Goal: Find specific page/section: Find specific page/section

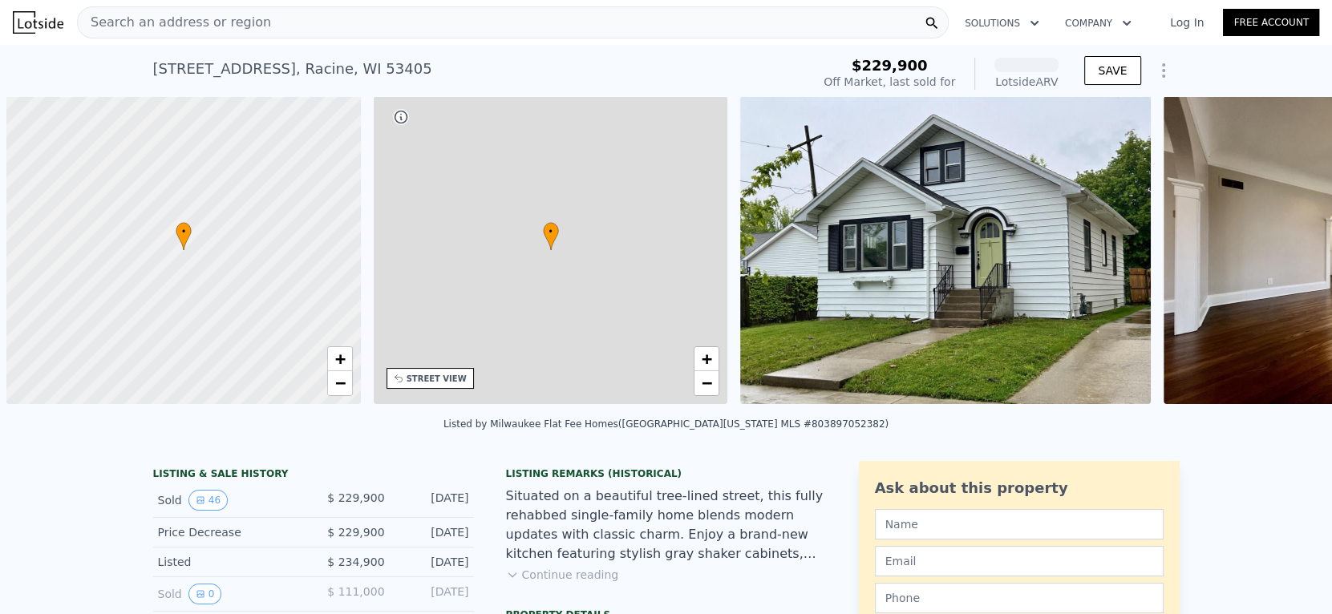
scroll to position [0, 6]
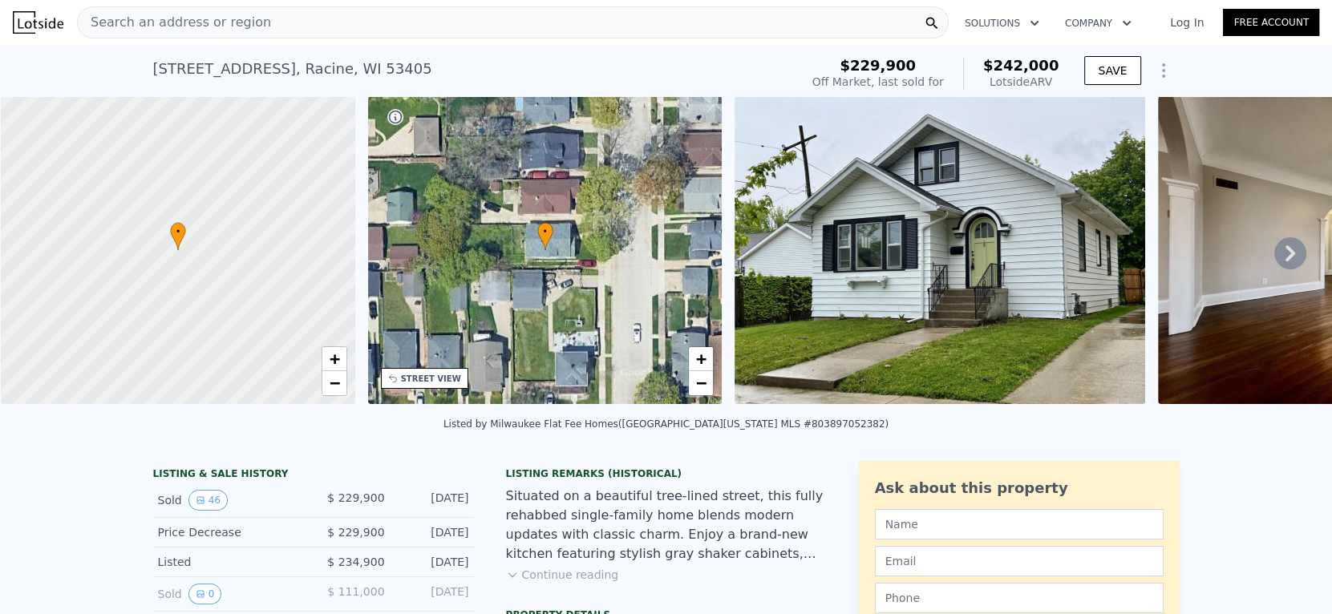
click at [117, 28] on span "Search an address or region" at bounding box center [174, 22] width 193 height 19
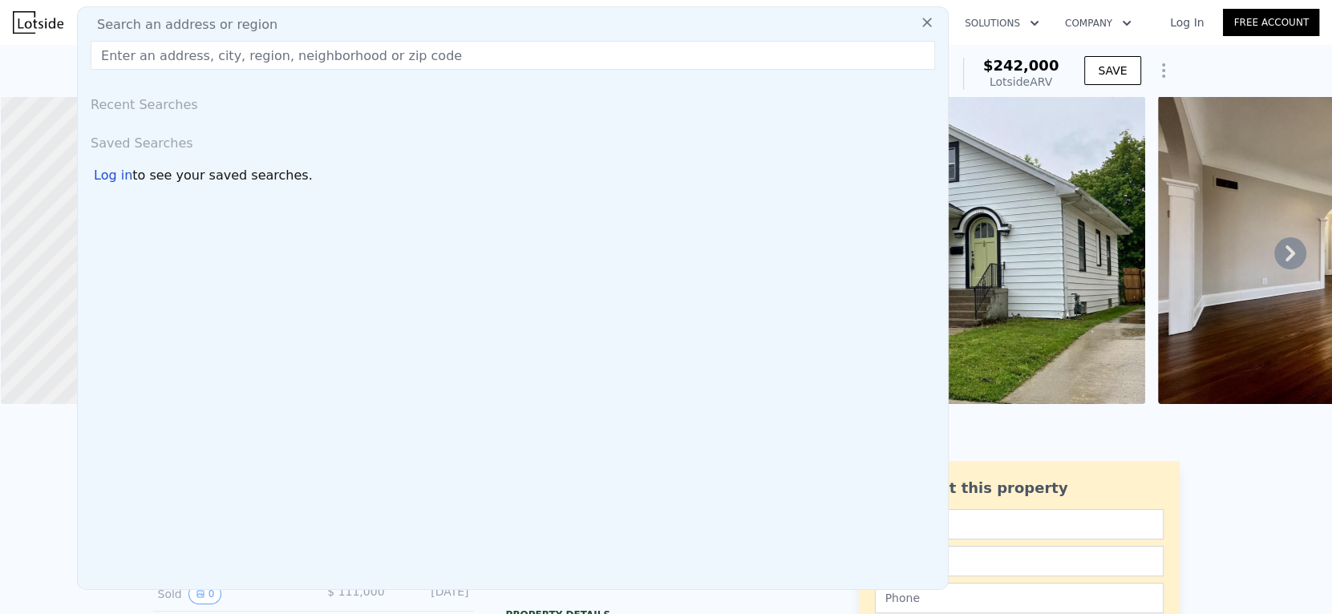
paste input "[STREET_ADDRESS]"
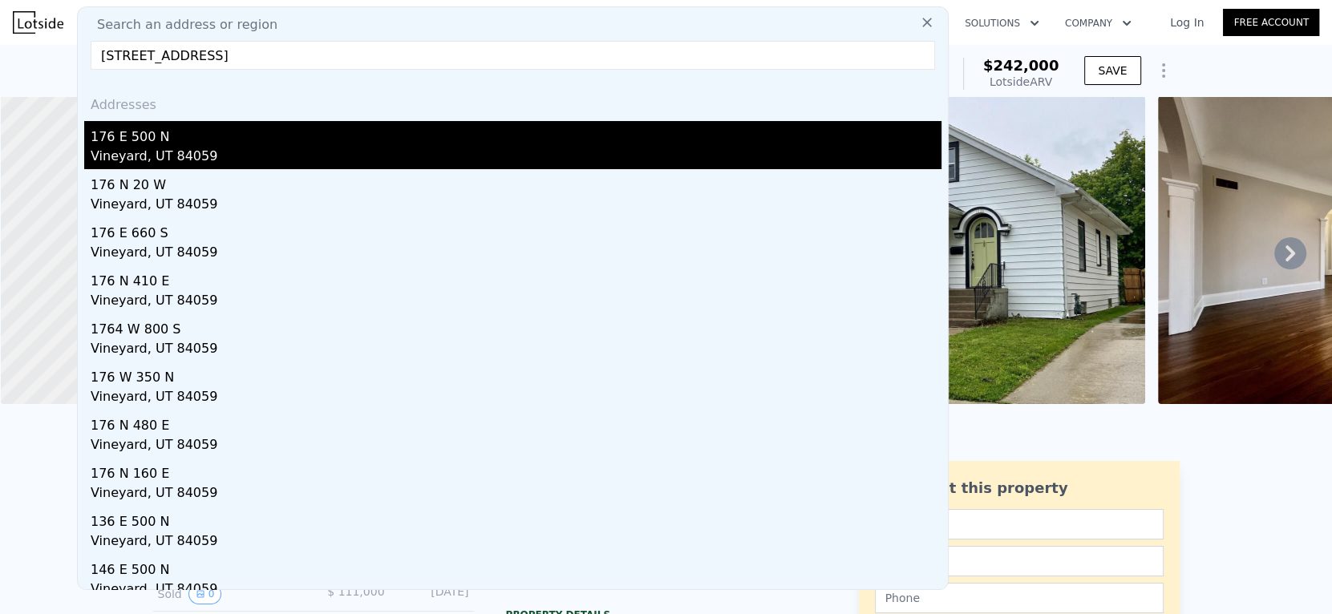
type input "[STREET_ADDRESS]"
click at [115, 149] on div "Vineyard, UT 84059" at bounding box center [516, 158] width 851 height 22
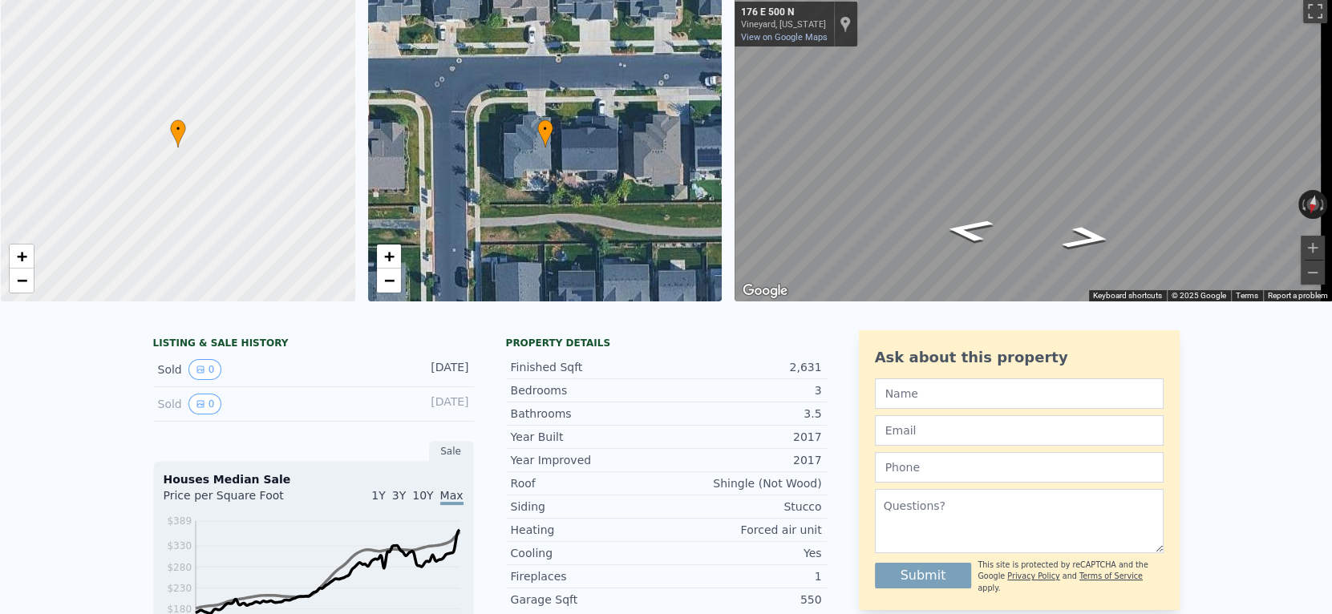
scroll to position [18, 0]
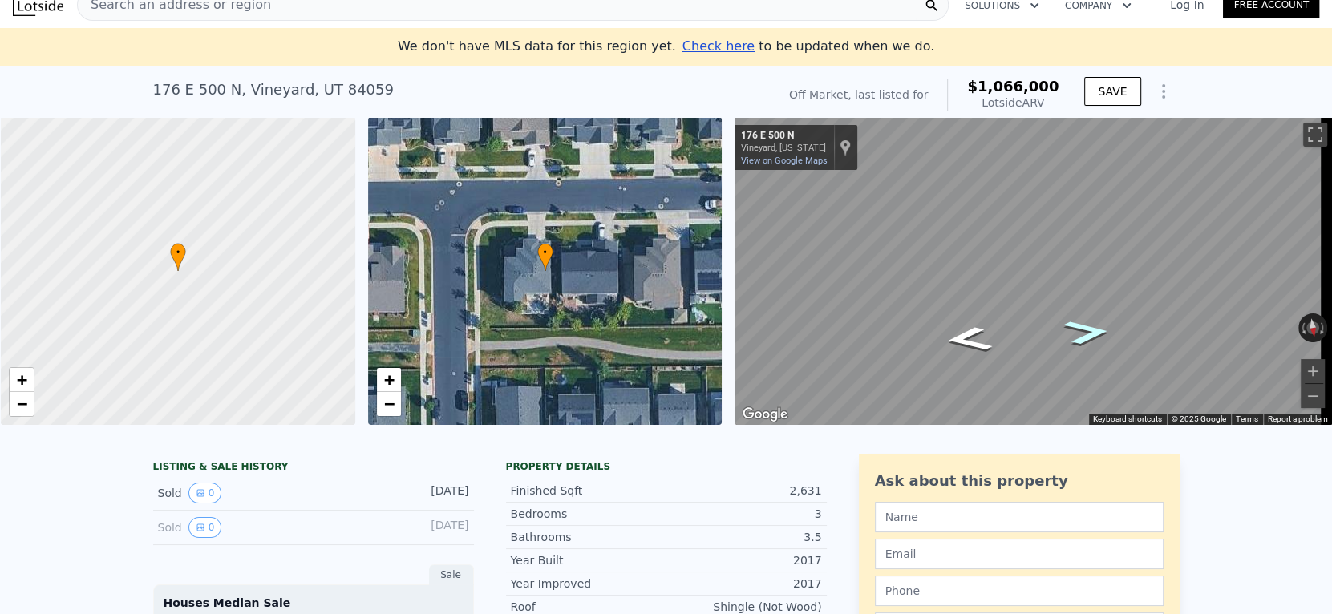
click at [1090, 336] on icon "Go West, E 500 N" at bounding box center [1087, 332] width 87 height 37
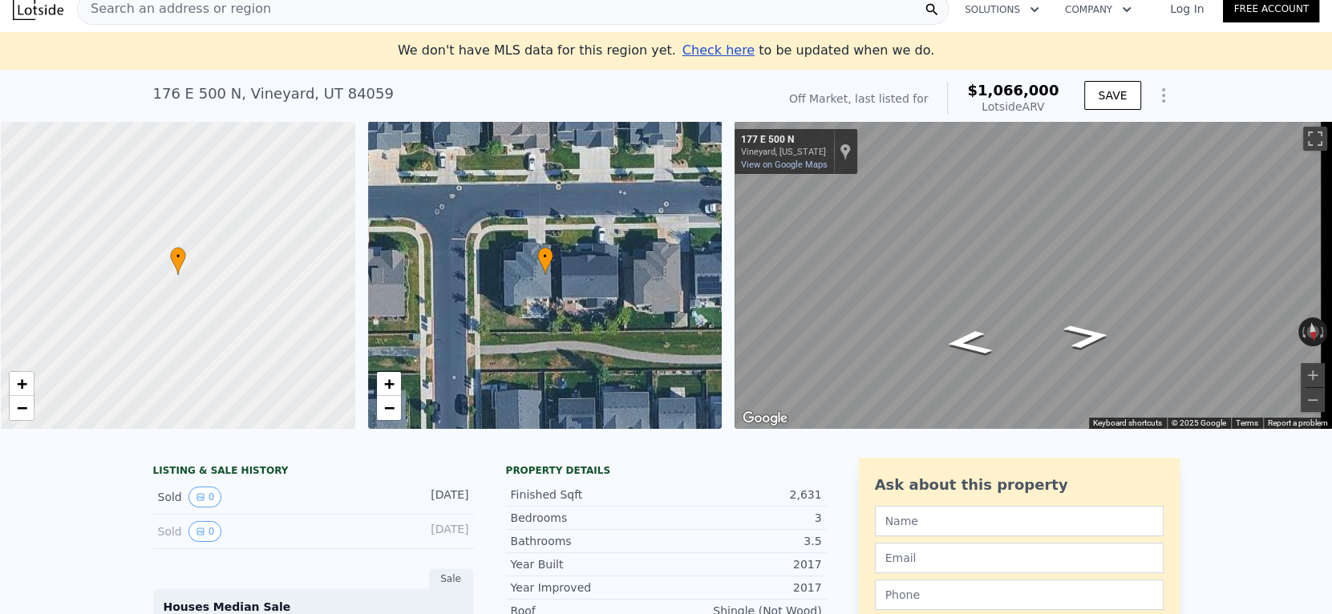
scroll to position [0, 0]
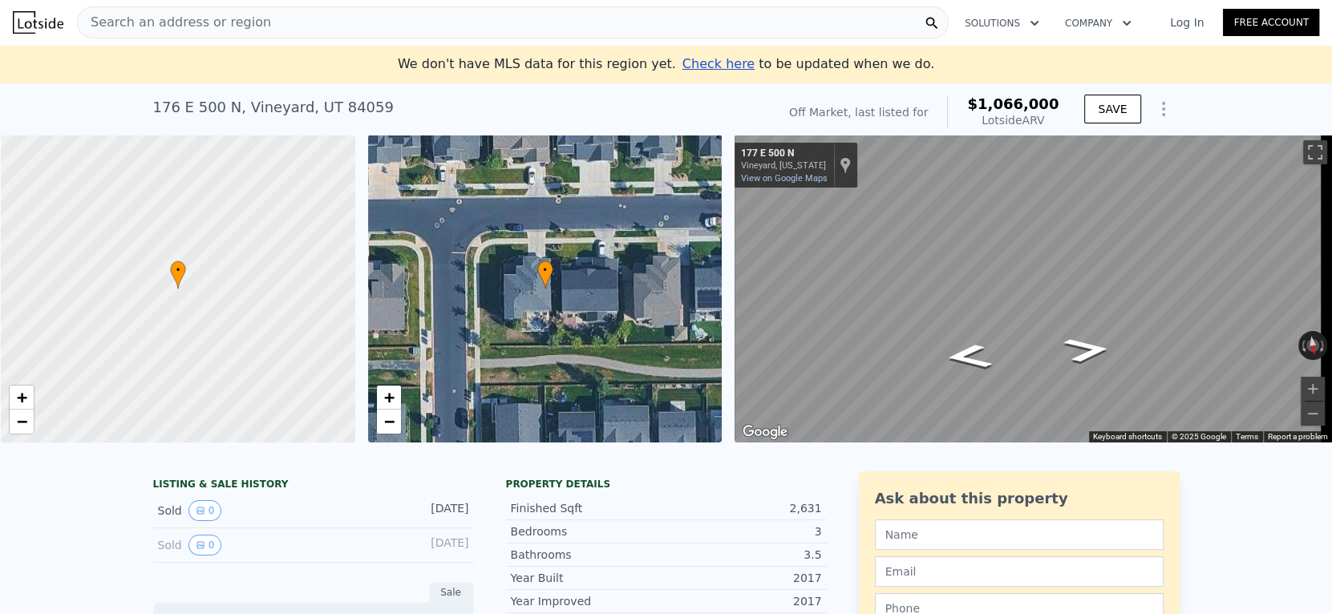
click at [378, 18] on div "Search an address or region" at bounding box center [513, 22] width 872 height 32
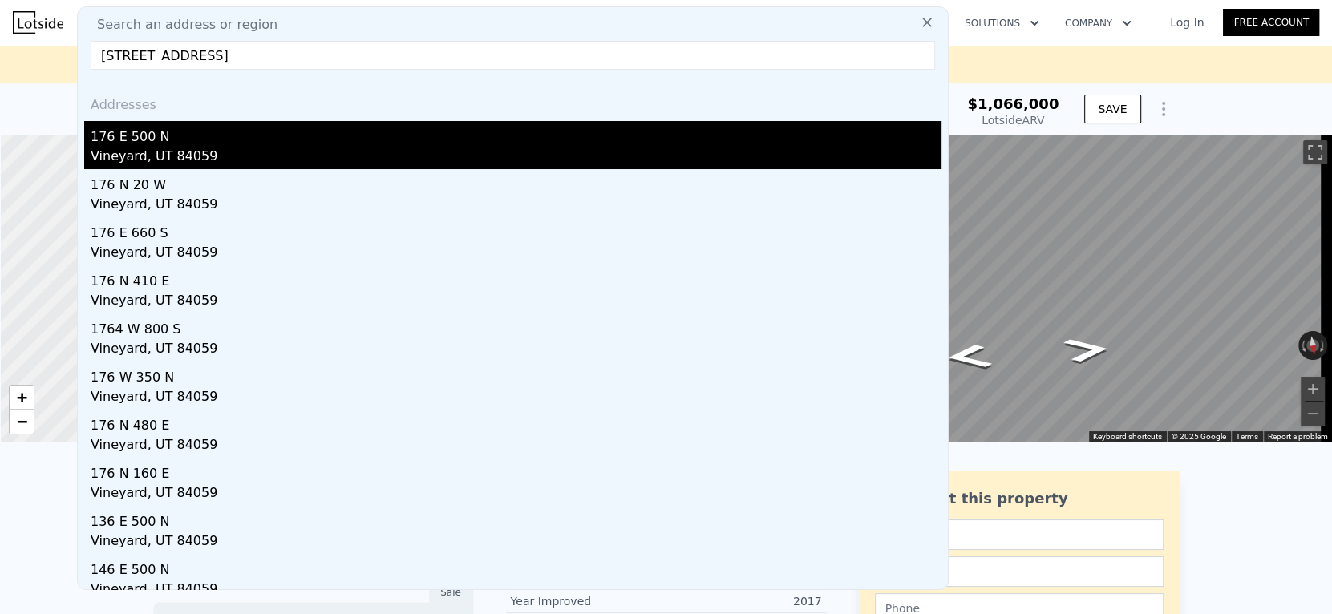
type input "[STREET_ADDRESS]"
click at [126, 160] on div "Vineyard, UT 84059" at bounding box center [516, 158] width 851 height 22
